Goal: Information Seeking & Learning: Find specific fact

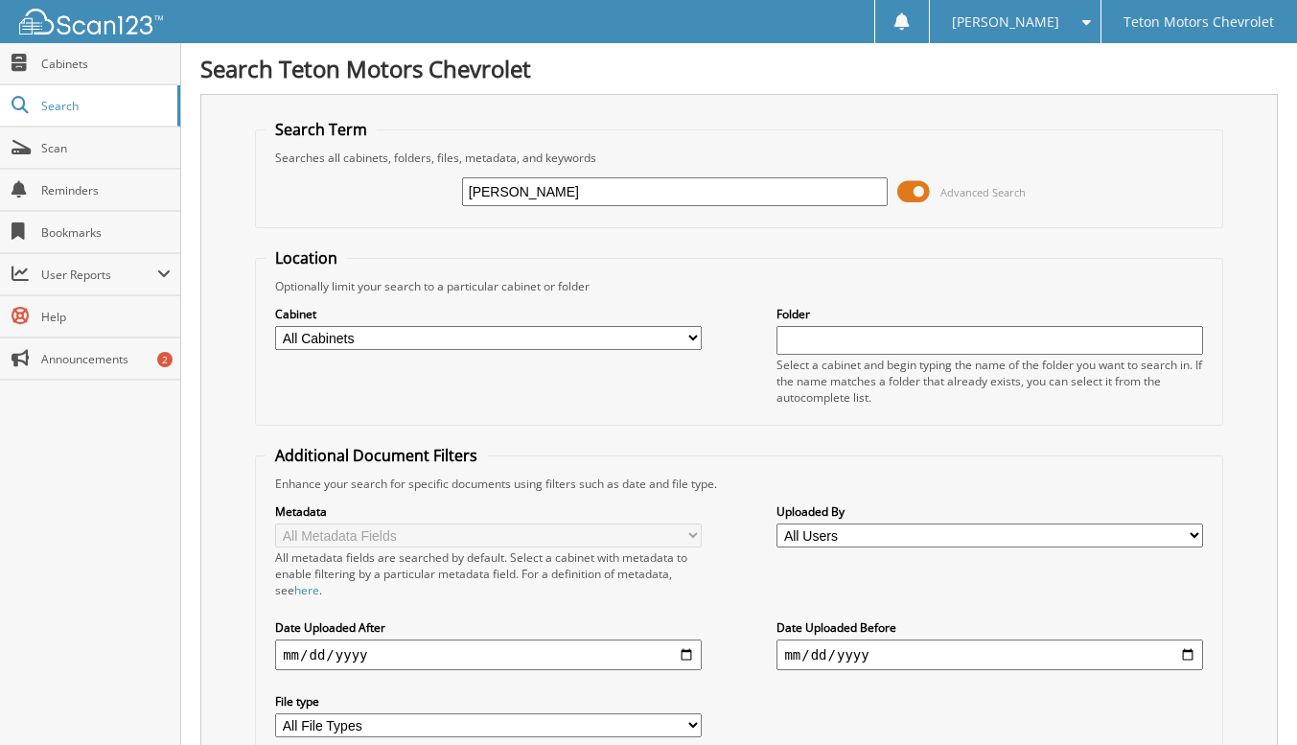
type input "[PERSON_NAME]"
click at [766, 198] on input "nieto" at bounding box center [675, 191] width 426 height 29
type input "[PERSON_NAME]"
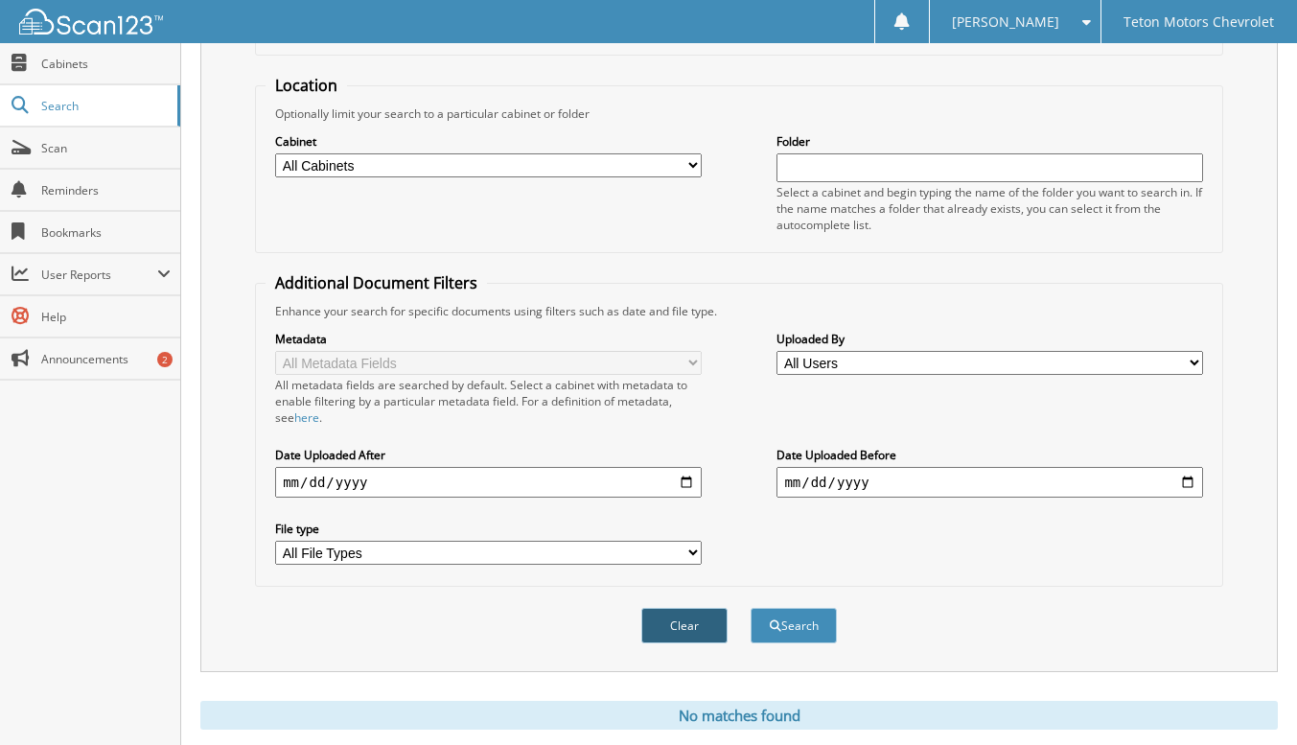
scroll to position [216, 0]
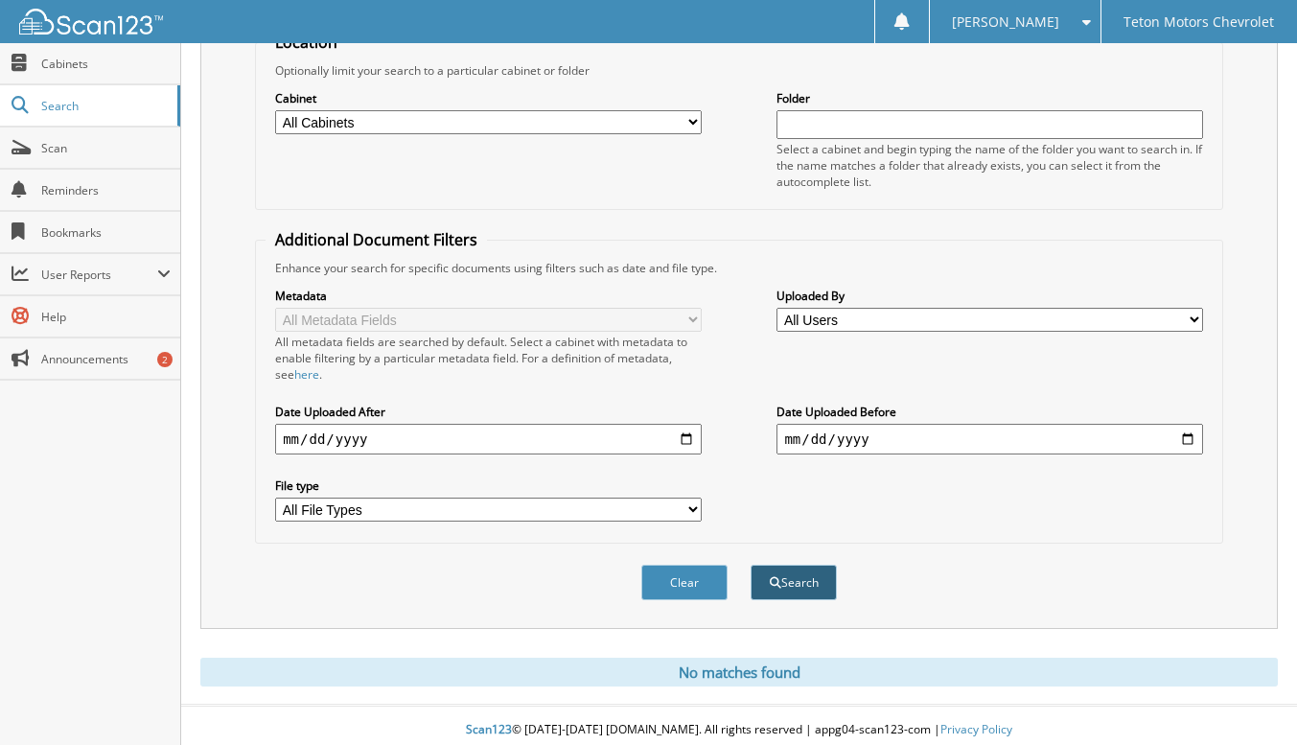
click at [802, 584] on button "Search" at bounding box center [794, 582] width 86 height 35
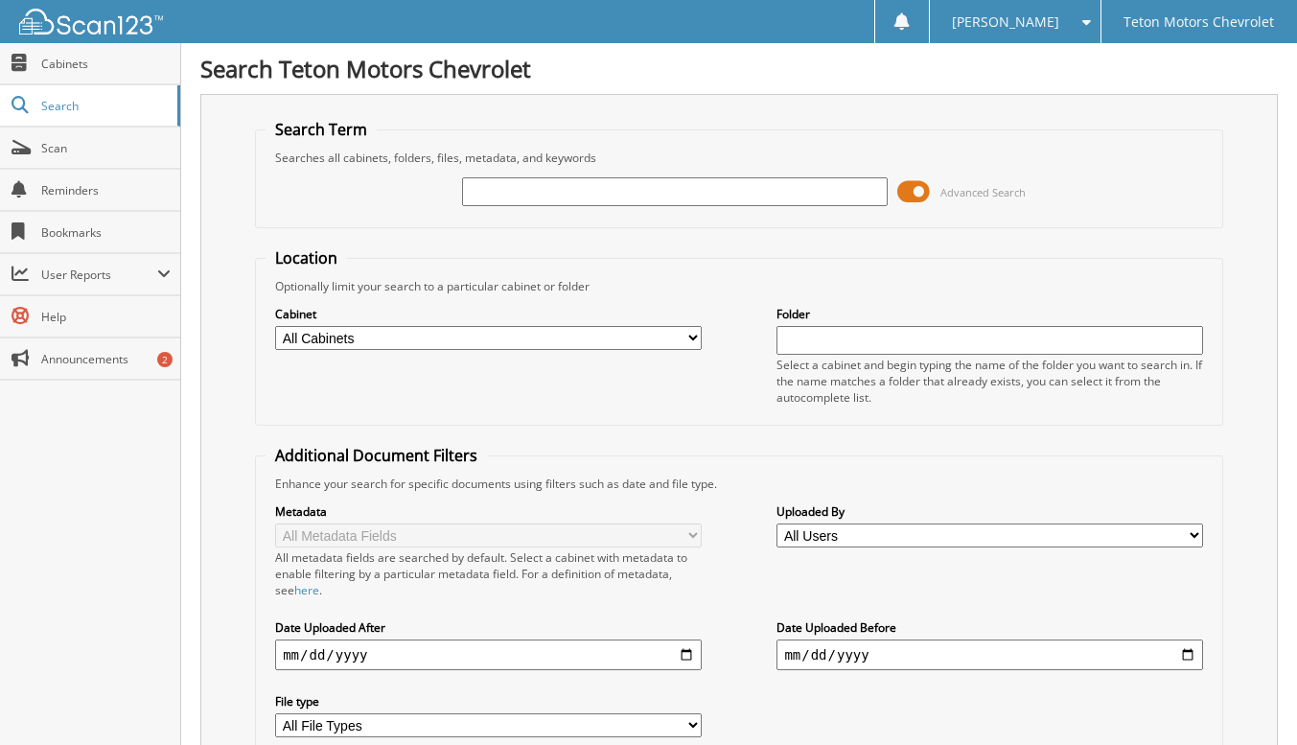
paste input "[PERSON_NAME]"
type input "[PERSON_NAME]"
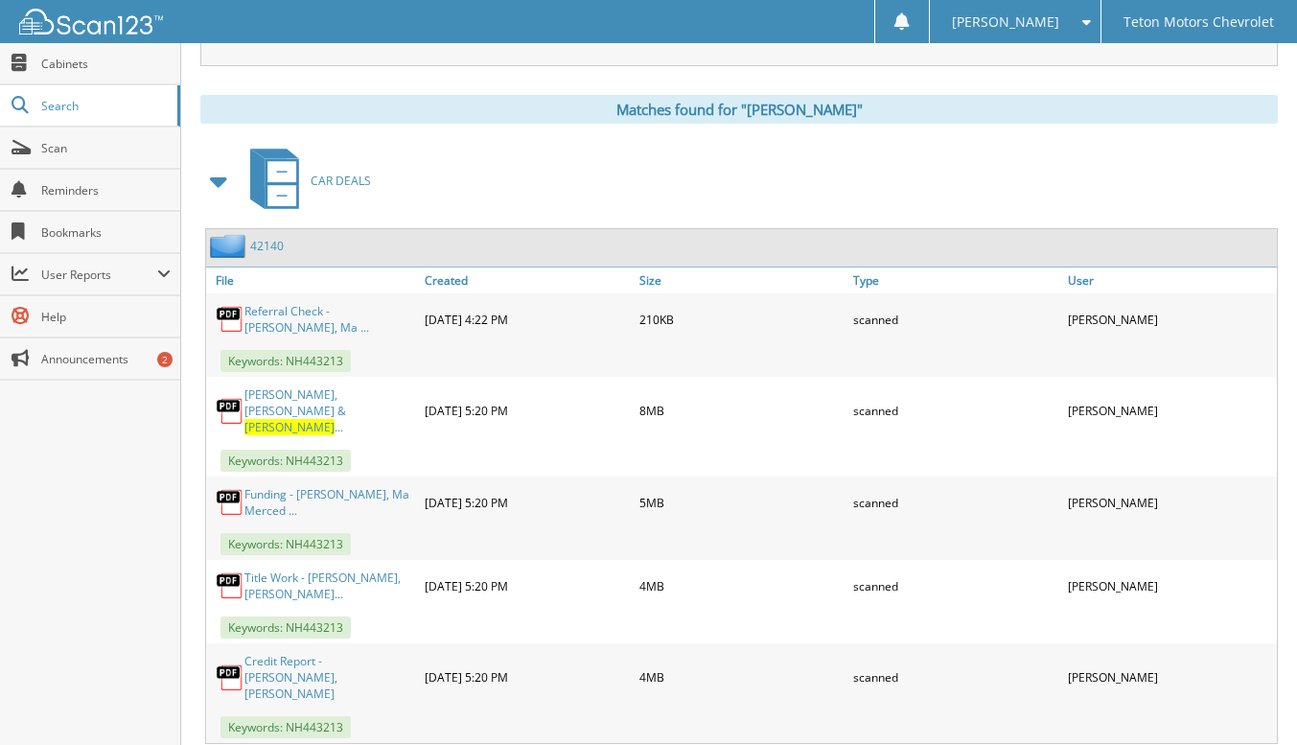
scroll to position [785, 0]
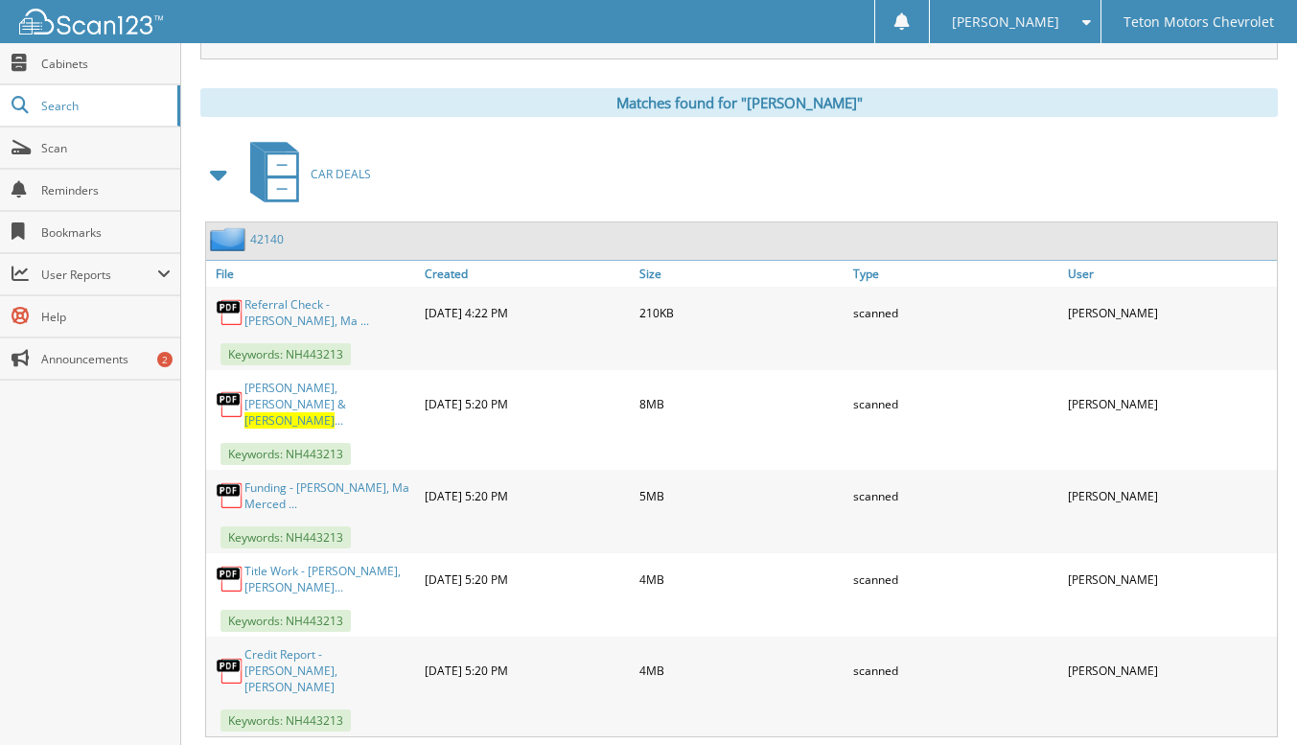
click at [356, 296] on link "Referral Check - Vazquez Jimenez, Ma ..." at bounding box center [330, 312] width 171 height 33
click at [369, 380] on link "Vazquez Jimenez, Ma Merced & Sanchez ..." at bounding box center [330, 404] width 171 height 49
click at [331, 646] on link "Credit Report - Vazquez Jimenez, Ma M..." at bounding box center [330, 670] width 171 height 49
click at [310, 380] on link "Vazquez Jimenez, Ma Merced & Sanchez ..." at bounding box center [330, 404] width 171 height 49
